Goal: Task Accomplishment & Management: Manage account settings

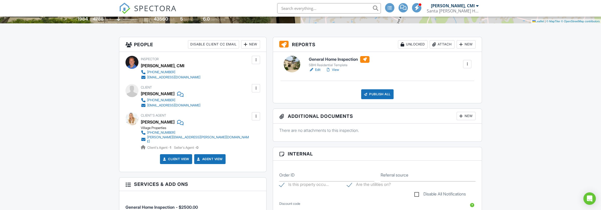
click at [255, 115] on div at bounding box center [255, 116] width 5 height 5
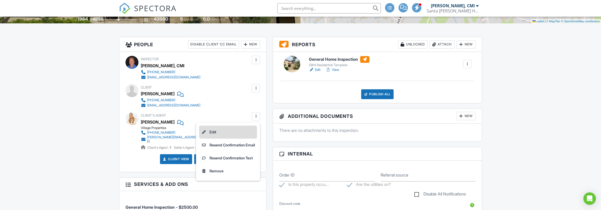
click at [214, 129] on li "Edit" at bounding box center [228, 131] width 58 height 13
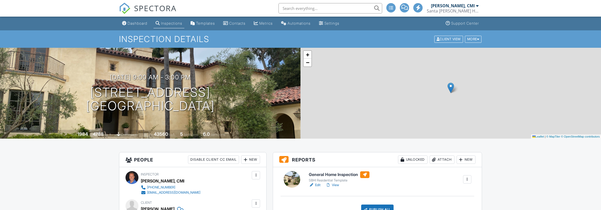
scroll to position [115, 0]
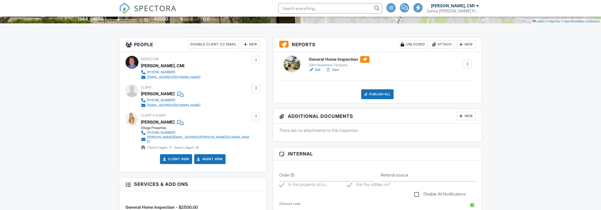
click at [255, 115] on div at bounding box center [255, 116] width 5 height 5
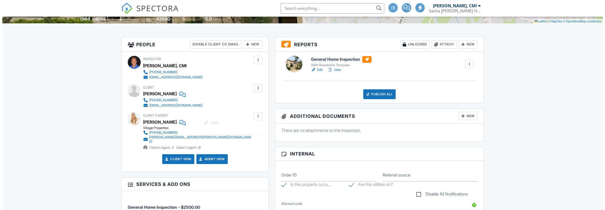
scroll to position [0, 0]
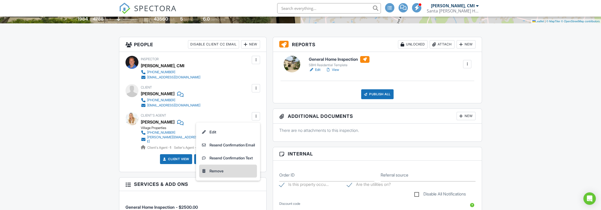
click at [213, 170] on li "Remove" at bounding box center [228, 170] width 58 height 13
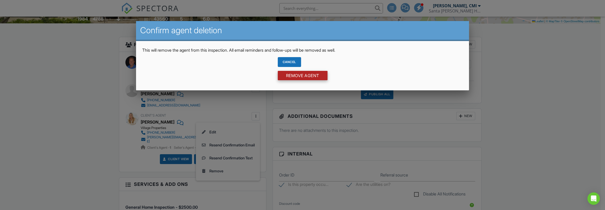
click at [296, 75] on input "Remove Agent" at bounding box center [303, 75] width 50 height 9
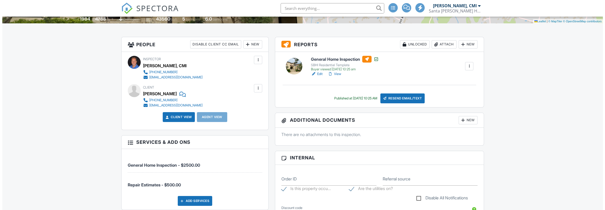
scroll to position [115, 0]
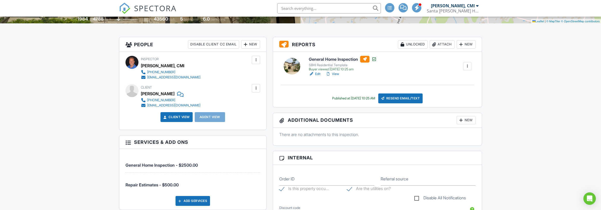
click at [249, 44] on div "New" at bounding box center [250, 44] width 19 height 8
click at [267, 71] on li "Client's Agent" at bounding box center [269, 73] width 51 height 13
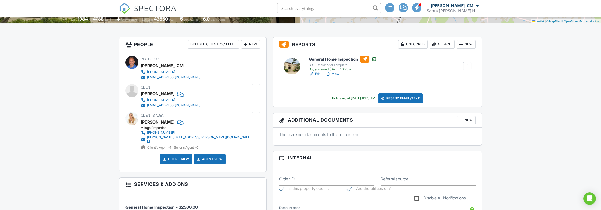
click at [254, 42] on div "New" at bounding box center [250, 44] width 19 height 8
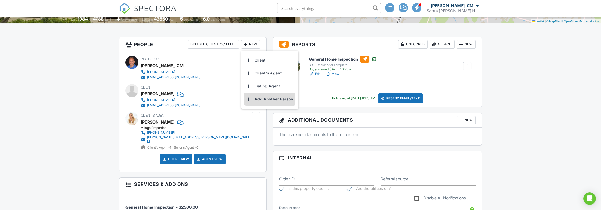
click at [270, 97] on li "Add Another Person" at bounding box center [269, 99] width 51 height 13
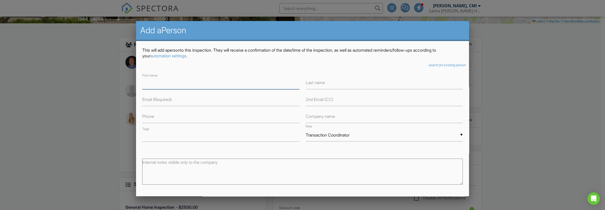
click at [171, 83] on input "text" at bounding box center [220, 82] width 157 height 13
type input "Shereef"
click at [332, 83] on input "text" at bounding box center [384, 82] width 157 height 13
type input "Moharram"
click at [177, 103] on input "text" at bounding box center [220, 99] width 157 height 13
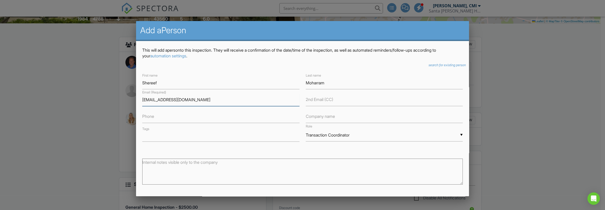
type input "[EMAIL_ADDRESS][DOMAIN_NAME]"
click at [203, 117] on input "text" at bounding box center [220, 116] width 157 height 13
type input "[PHONE_NUMBER]"
click at [312, 116] on label "Company name" at bounding box center [320, 116] width 29 height 6
click at [324, 117] on label "Company name" at bounding box center [320, 116] width 29 height 6
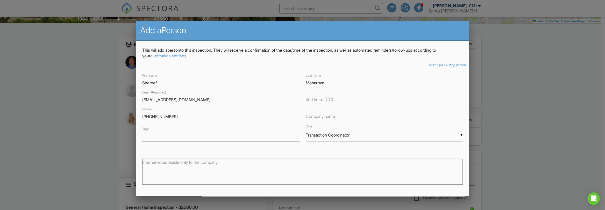
click at [327, 115] on label "Company name" at bounding box center [320, 116] width 29 height 6
click at [328, 113] on label "Company name" at bounding box center [320, 116] width 29 height 6
click at [316, 118] on label "Company name" at bounding box center [320, 116] width 29 height 6
click at [333, 116] on label "Company name" at bounding box center [320, 116] width 29 height 6
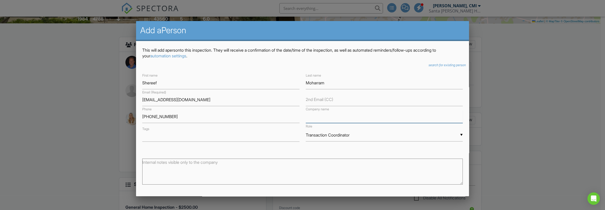
click at [340, 116] on input "text" at bounding box center [384, 116] width 157 height 13
type input "Price [PERSON_NAME] and Parma LLP"
click at [446, 132] on div "▼ Transaction Coordinator Attorney Insurance Agent Transaction Coordinator Titl…" at bounding box center [384, 135] width 157 height 13
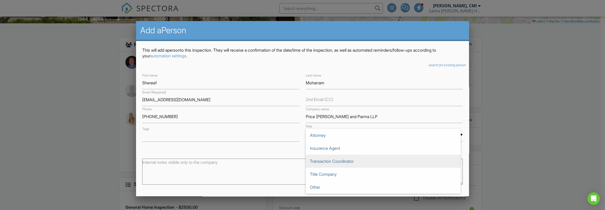
scroll to position [0, 0]
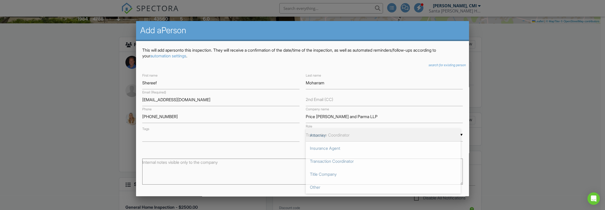
click at [375, 134] on span "Attorney" at bounding box center [383, 135] width 155 height 13
type input "Attorney"
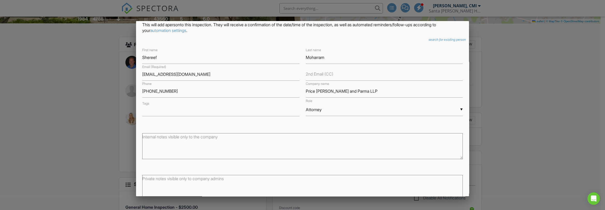
scroll to position [58, 0]
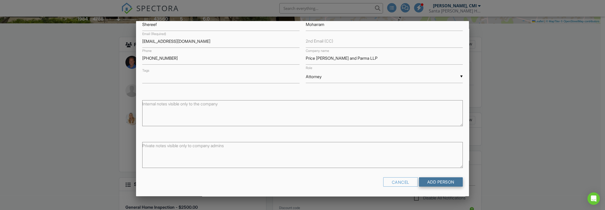
click at [439, 181] on input "Add Person" at bounding box center [441, 181] width 44 height 9
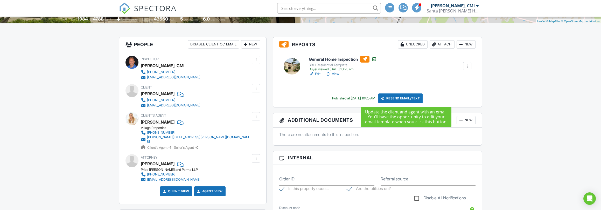
click at [414, 96] on div "Resend Email/Text" at bounding box center [400, 98] width 45 height 10
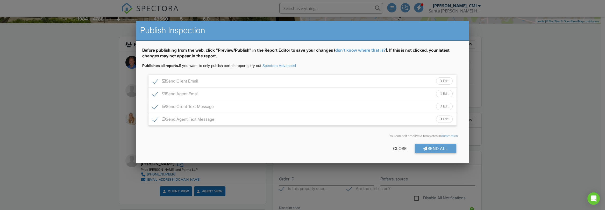
click at [155, 81] on label "Send Client Email" at bounding box center [175, 82] width 45 height 6
checkbox input "false"
click at [395, 147] on div "Close" at bounding box center [400, 148] width 30 height 9
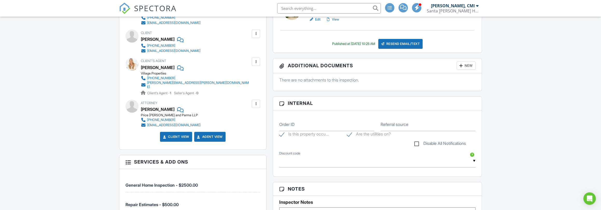
scroll to position [173, 0]
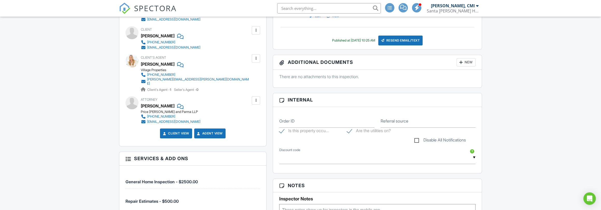
click at [254, 98] on div at bounding box center [255, 100] width 5 height 5
click at [225, 96] on div "Attorney Shereef Moharram Price Postel and Parma LLP 805-962-0011 sm@ppplaw.com" at bounding box center [192, 110] width 135 height 28
click at [182, 102] on div at bounding box center [179, 106] width 5 height 8
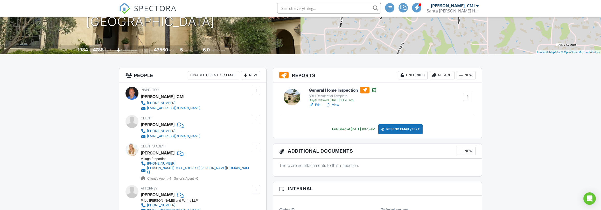
scroll to position [115, 0]
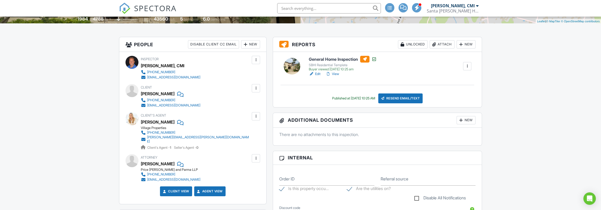
click at [256, 116] on div at bounding box center [255, 116] width 5 height 5
click at [210, 107] on div "Client Nasa Hadadi 917-520-0444 nasa.hadadi@me.com" at bounding box center [192, 96] width 135 height 24
click at [255, 156] on div at bounding box center [255, 158] width 5 height 5
click at [219, 154] on div "Attorney Shereef Moharram Price Postel and Parma LLP 805-962-0011 sm@ppplaw.com" at bounding box center [192, 168] width 135 height 28
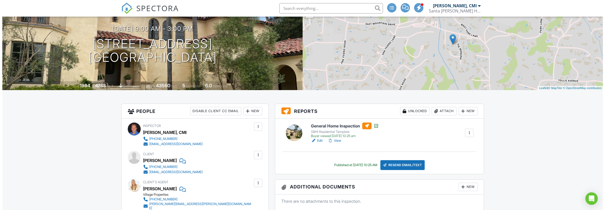
scroll to position [86, 0]
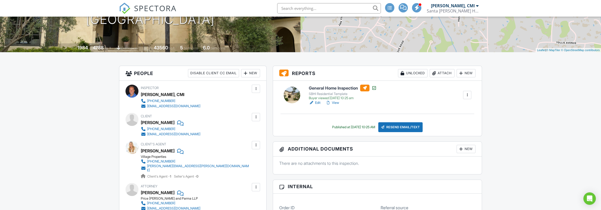
click at [408, 126] on div "Resend Email/Text" at bounding box center [400, 127] width 45 height 10
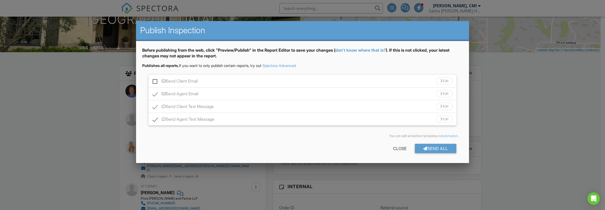
click at [155, 104] on label "Send Client Text Message" at bounding box center [183, 107] width 61 height 6
checkbox input "false"
click at [440, 147] on div "Send All" at bounding box center [435, 148] width 41 height 9
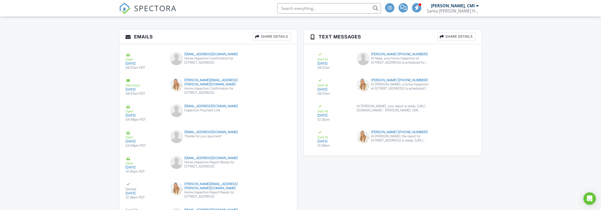
scroll to position [577, 0]
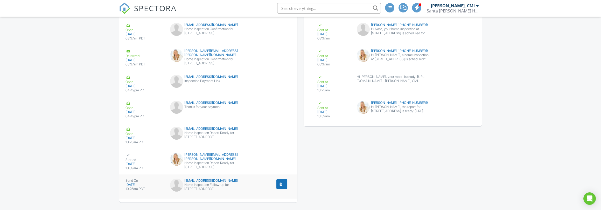
click at [283, 181] on div "submit" at bounding box center [280, 183] width 5 height 5
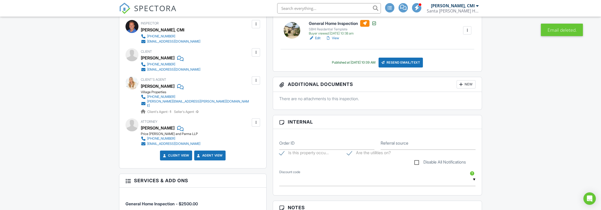
scroll to position [115, 0]
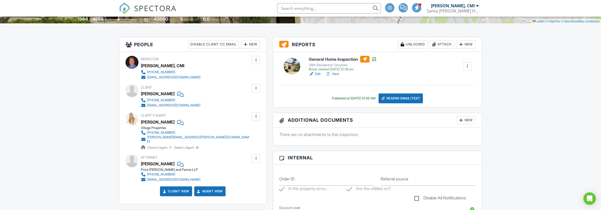
click at [249, 44] on div "New" at bounding box center [250, 44] width 19 height 8
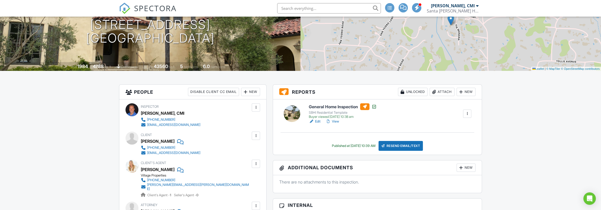
scroll to position [86, 0]
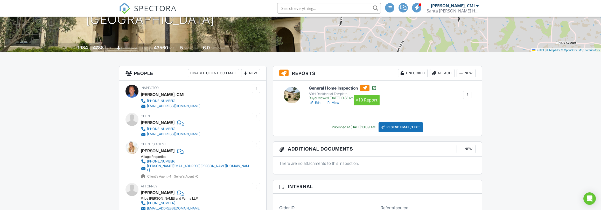
click at [366, 86] on div at bounding box center [364, 88] width 9 height 7
